Goal: Transaction & Acquisition: Purchase product/service

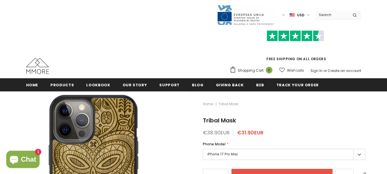
click at [242, 153] on label "iPhone 17 Pro Max" at bounding box center [284, 154] width 163 height 11
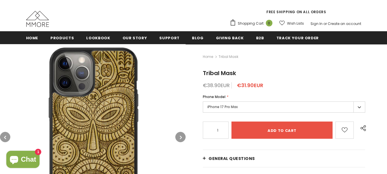
scroll to position [49, 0]
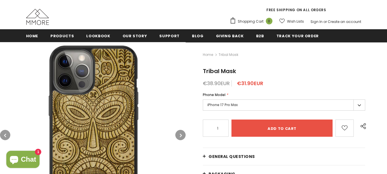
click at [296, 106] on label "iPhone 17 Pro Max" at bounding box center [284, 104] width 163 height 11
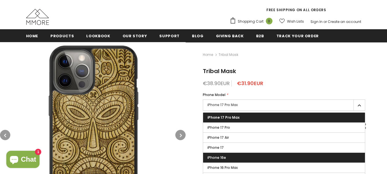
click at [280, 159] on label "iPhone 16e" at bounding box center [284, 158] width 162 height 10
click at [0, 0] on input "iPhone 16e" at bounding box center [0, 0] width 0 height 0
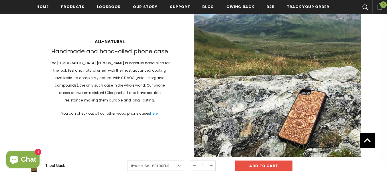
scroll to position [49, 0]
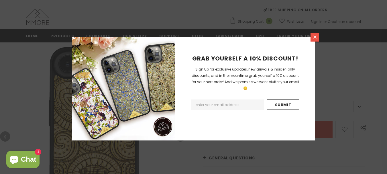
click at [312, 37] on link at bounding box center [315, 37] width 9 height 9
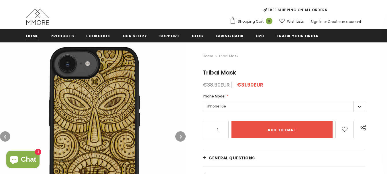
click at [34, 31] on link "Home" at bounding box center [32, 35] width 12 height 13
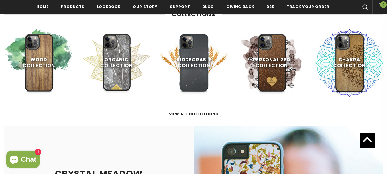
scroll to position [275, 0]
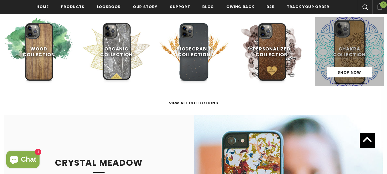
click at [351, 45] on link at bounding box center [349, 51] width 69 height 69
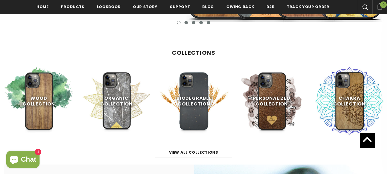
scroll to position [215, 0]
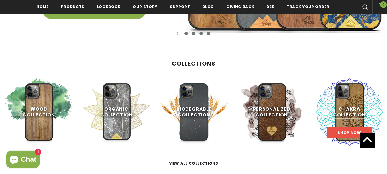
click at [341, 135] on span "Shop Now" at bounding box center [350, 132] width 24 height 5
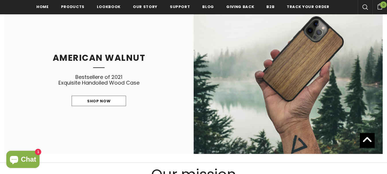
scroll to position [266, 0]
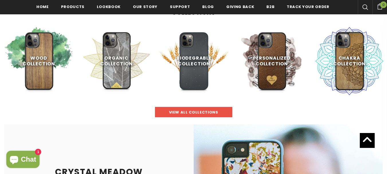
click at [210, 109] on link "view all collections" at bounding box center [193, 112] width 77 height 10
